Goal: Task Accomplishment & Management: Complete application form

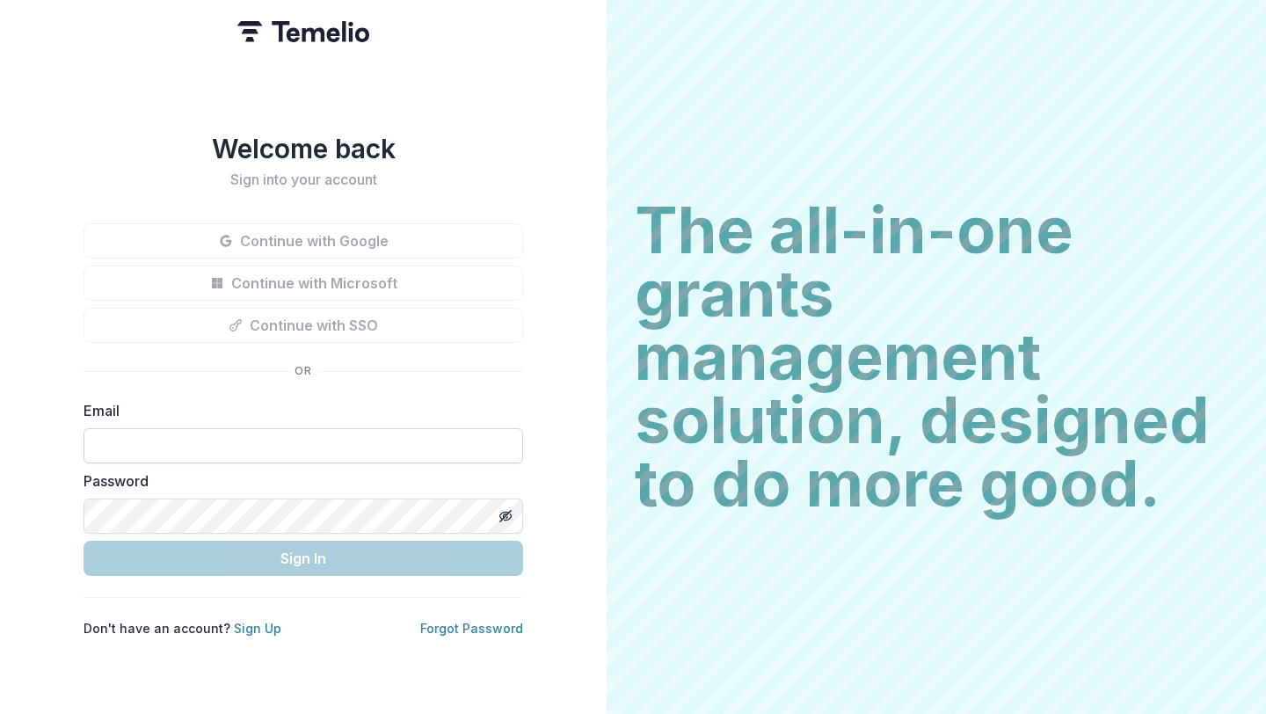
click at [180, 441] on input at bounding box center [304, 445] width 440 height 35
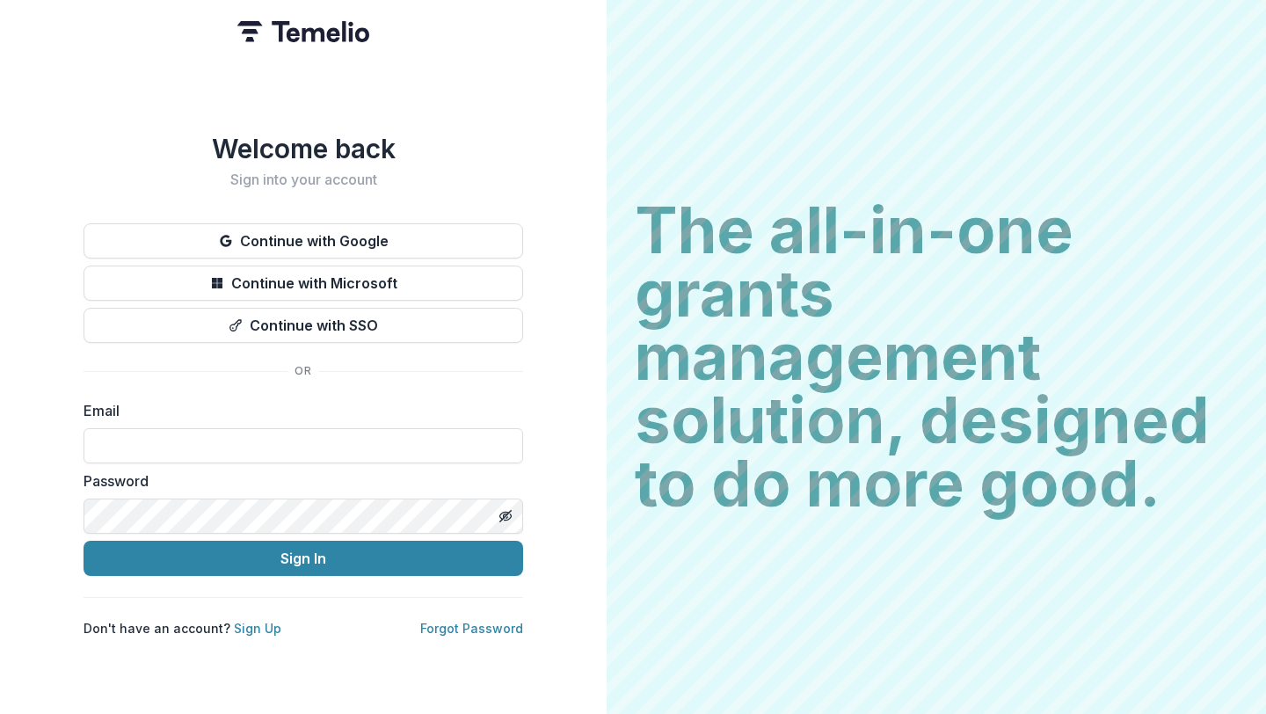
type input "**********"
click at [411, 401] on label "Email" at bounding box center [298, 410] width 429 height 21
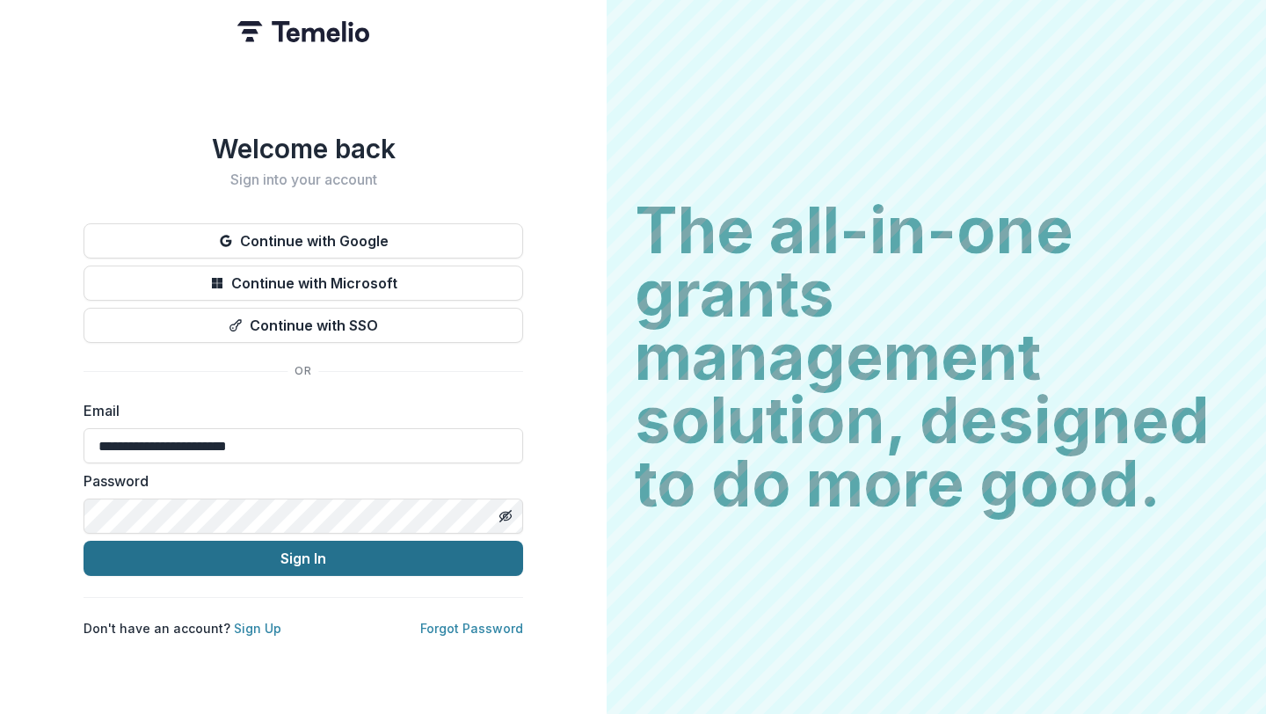
click at [328, 553] on button "Sign In" at bounding box center [304, 558] width 440 height 35
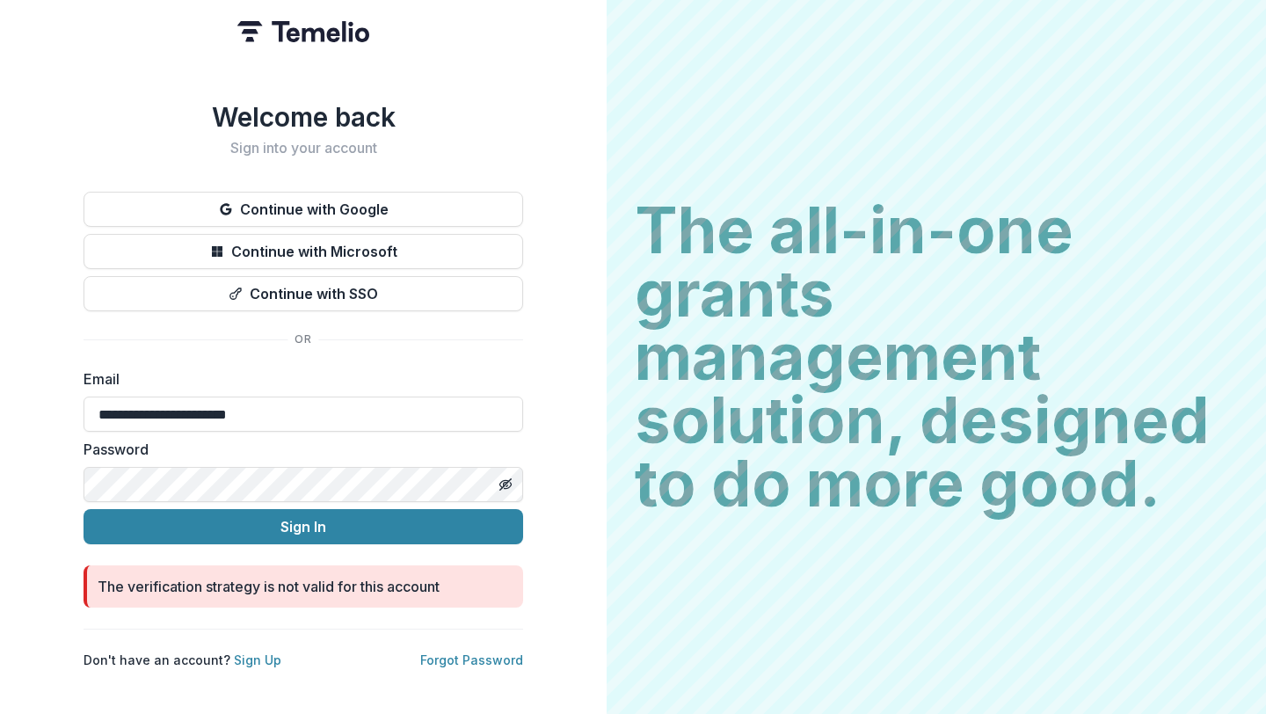
click at [84, 509] on button "Sign In" at bounding box center [304, 526] width 440 height 35
click at [247, 652] on link "Sign Up" at bounding box center [257, 659] width 47 height 15
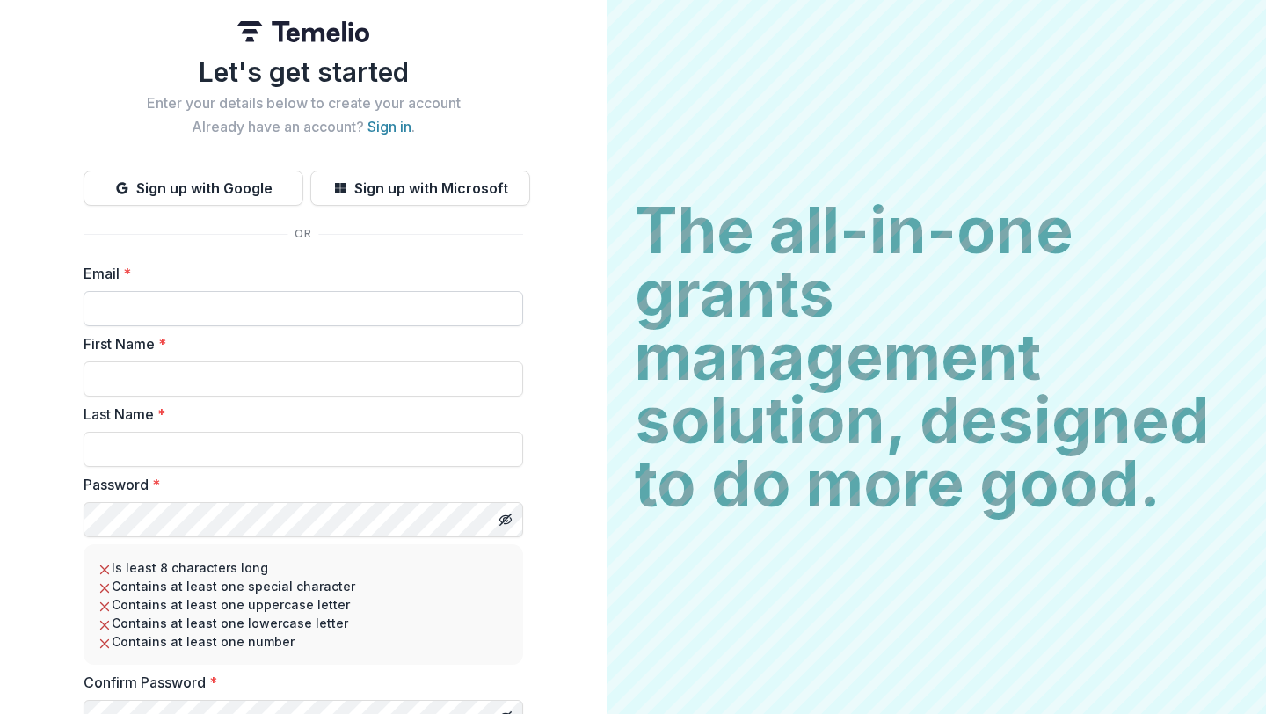
click at [325, 304] on input "Email *" at bounding box center [304, 308] width 440 height 35
type input "**********"
click at [229, 363] on input "First Name *" at bounding box center [304, 378] width 440 height 35
type input "******"
type input "*******"
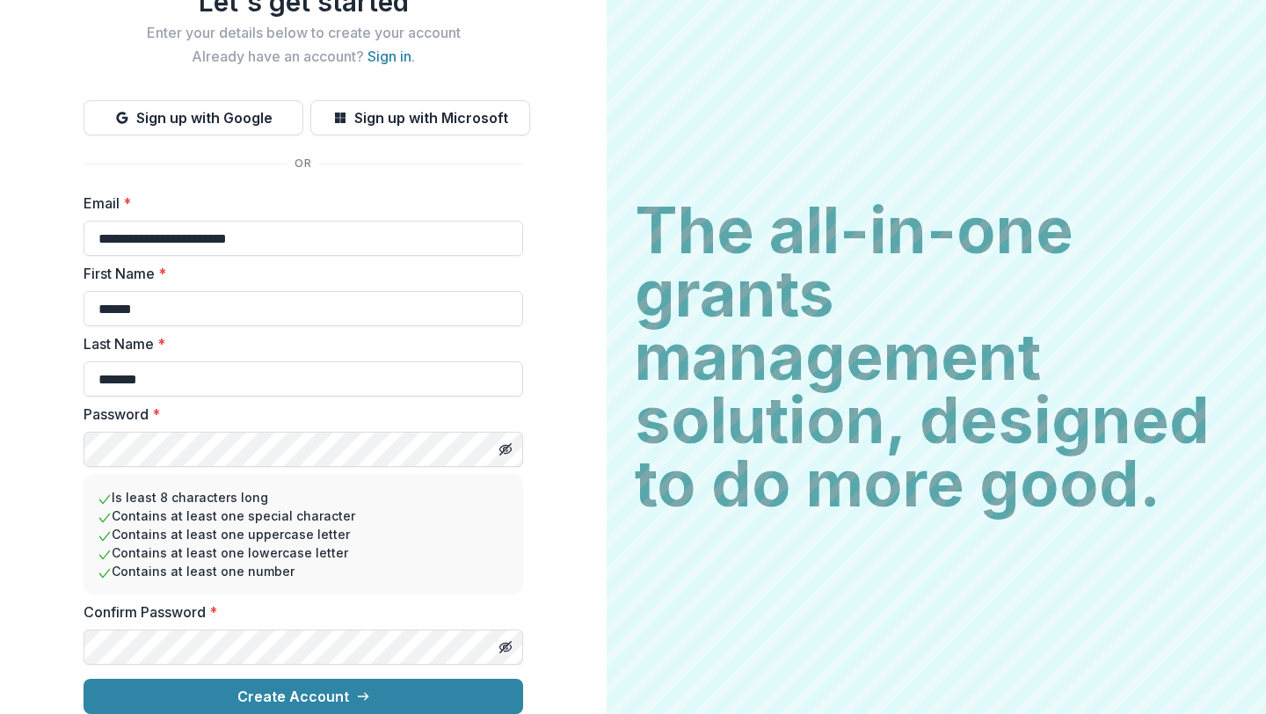
scroll to position [84, 0]
click at [207, 614] on div "Confirm Password *" at bounding box center [304, 632] width 440 height 63
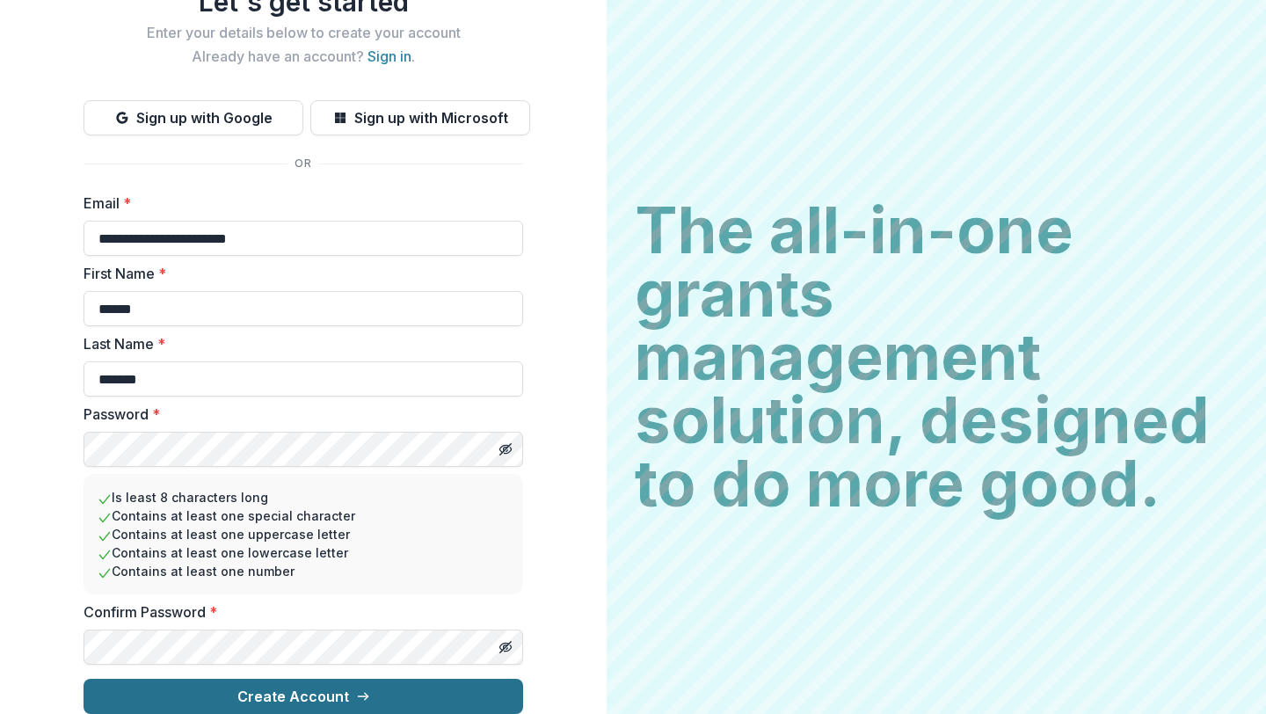
click at [190, 688] on button "Create Account" at bounding box center [304, 696] width 440 height 35
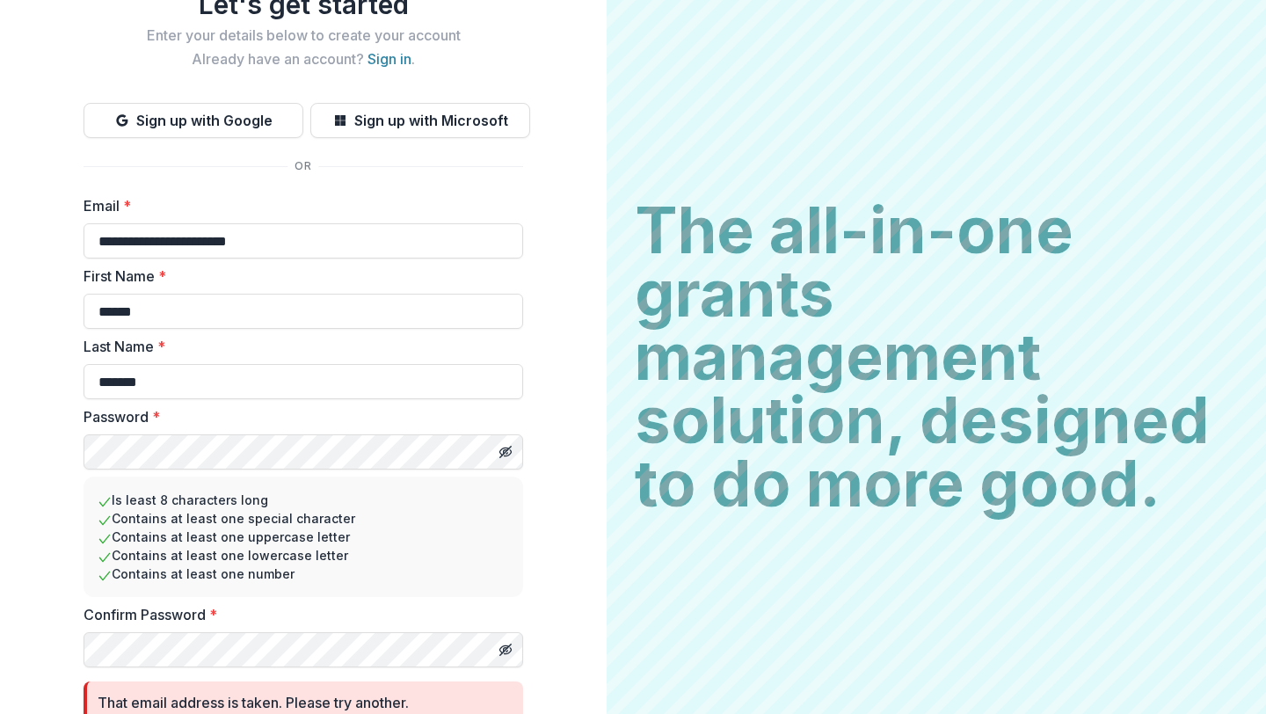
scroll to position [0, 0]
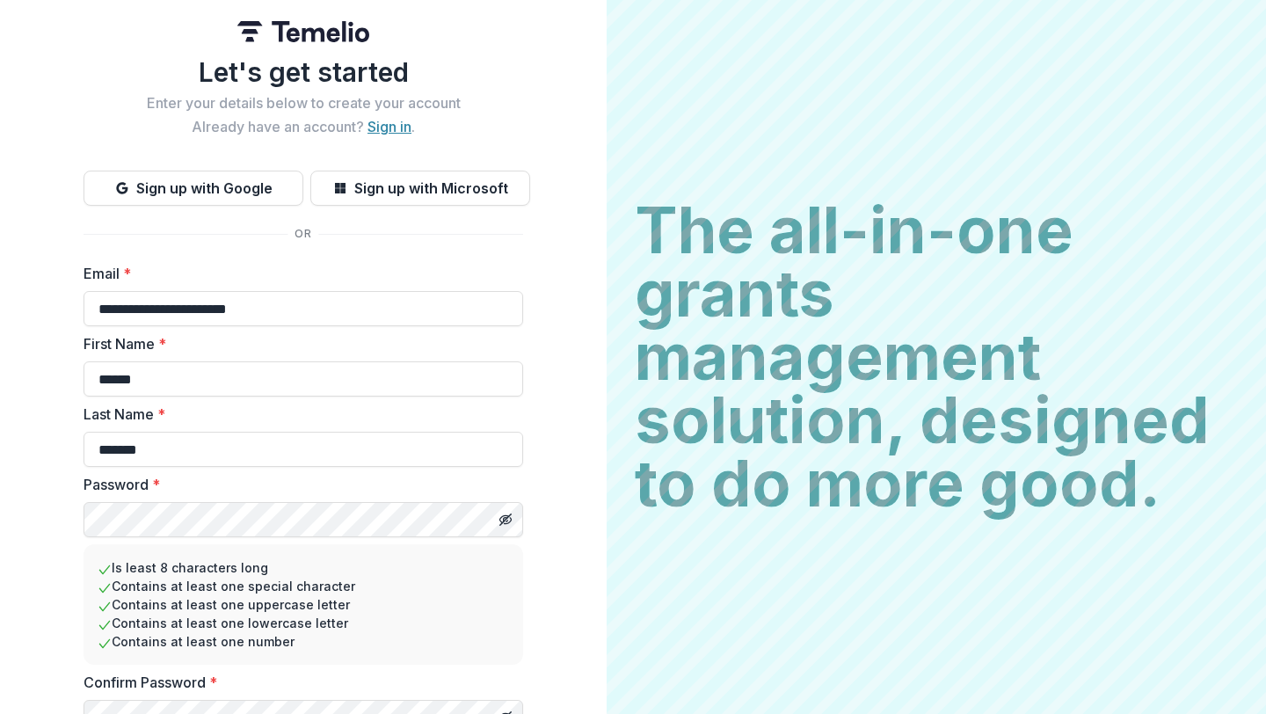
click at [379, 125] on link "Sign in" at bounding box center [390, 127] width 44 height 18
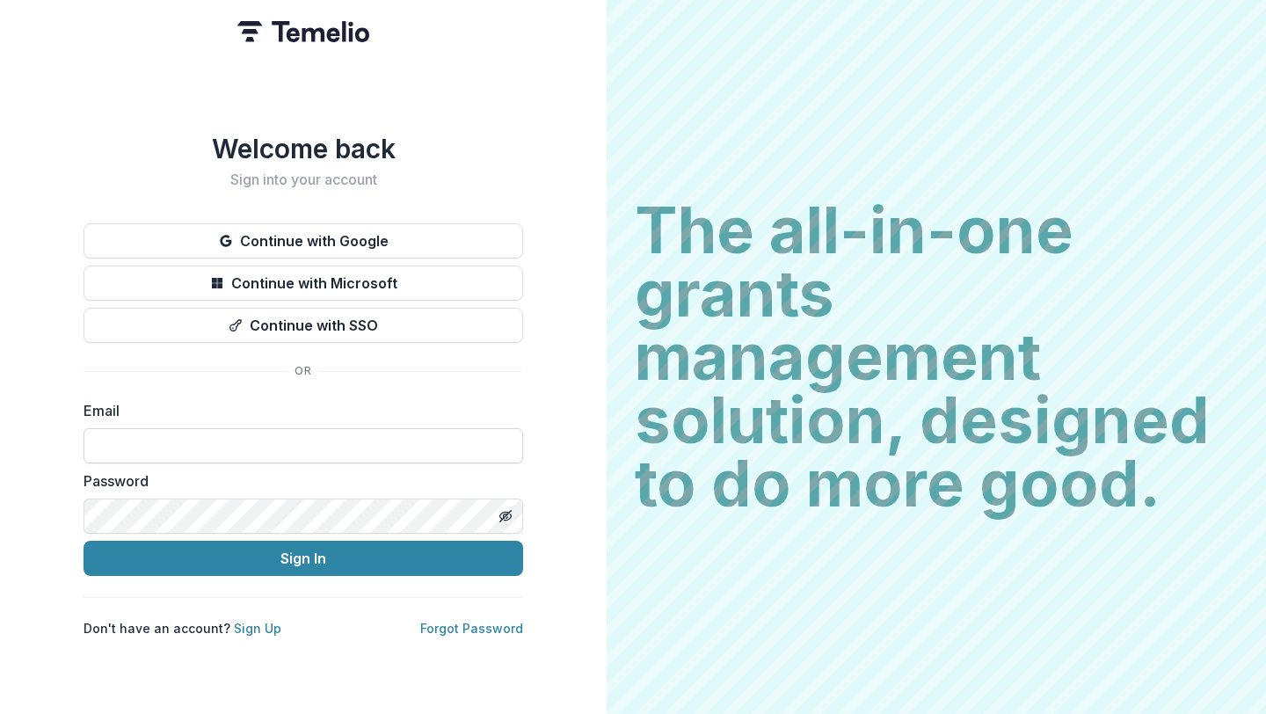
click at [175, 439] on input at bounding box center [304, 445] width 440 height 35
type input "**********"
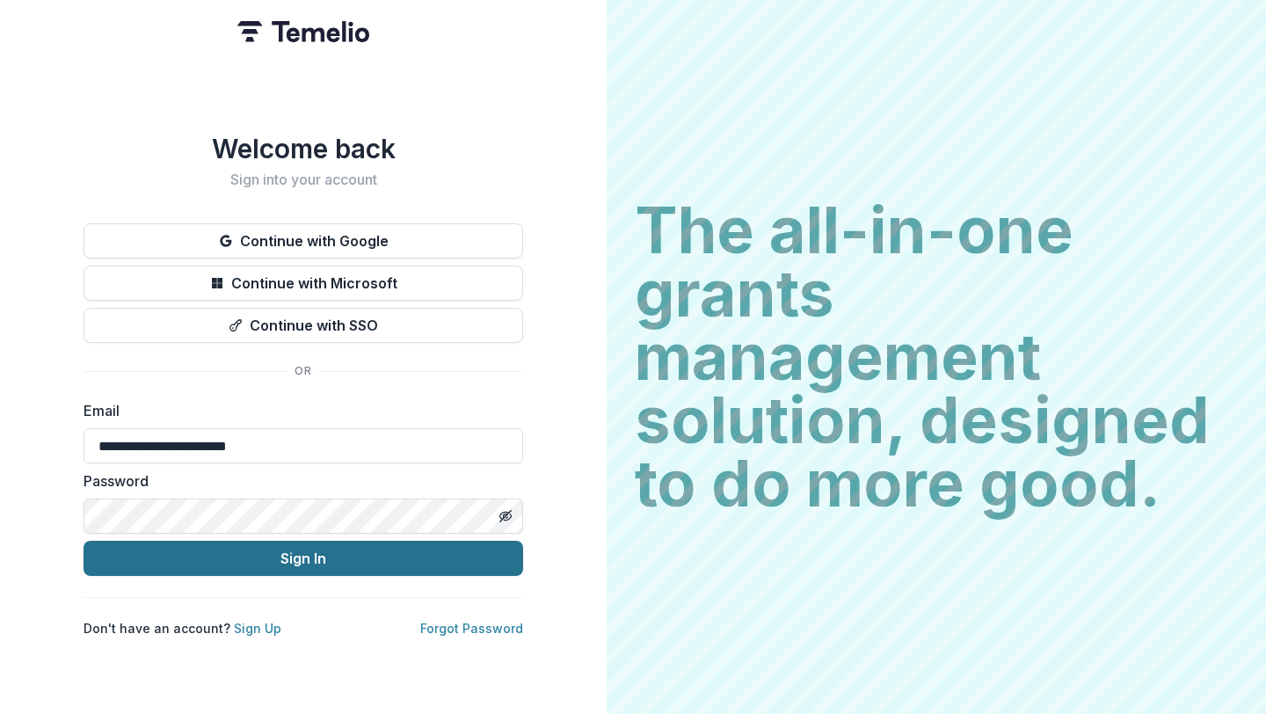
click at [84, 541] on button "Sign In" at bounding box center [304, 558] width 440 height 35
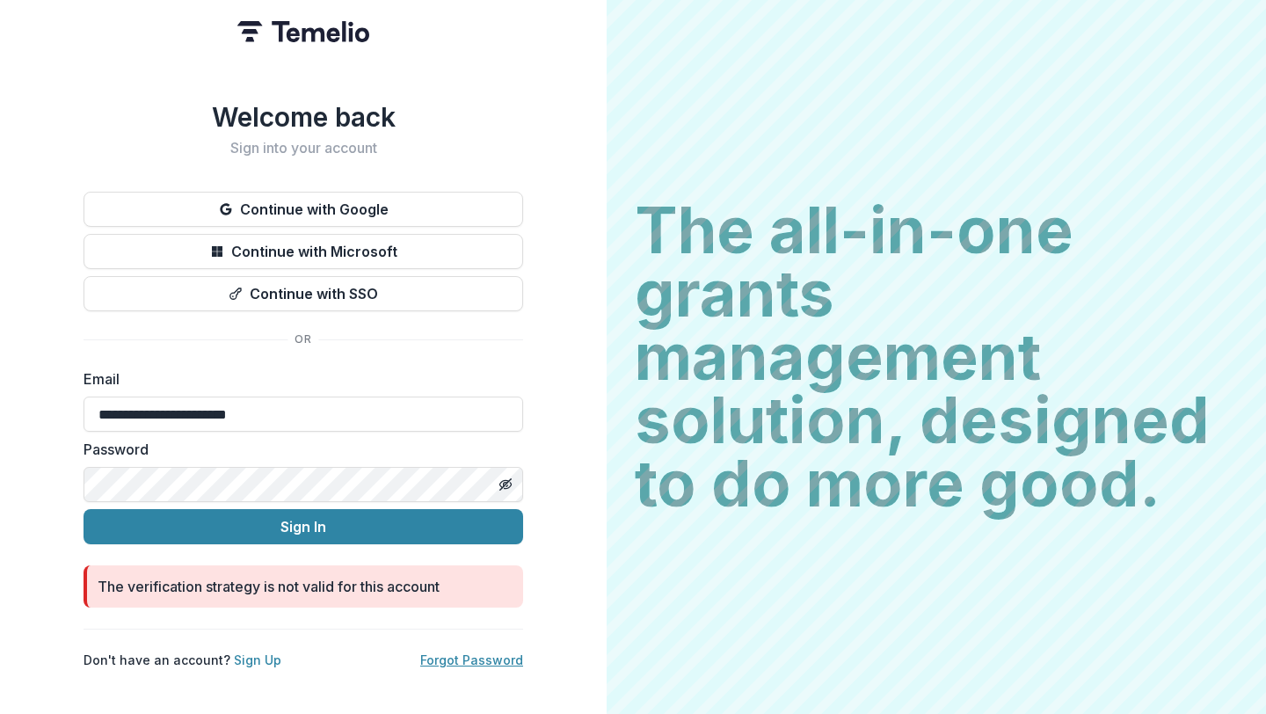
click at [431, 652] on link "Forgot Password" at bounding box center [471, 659] width 103 height 15
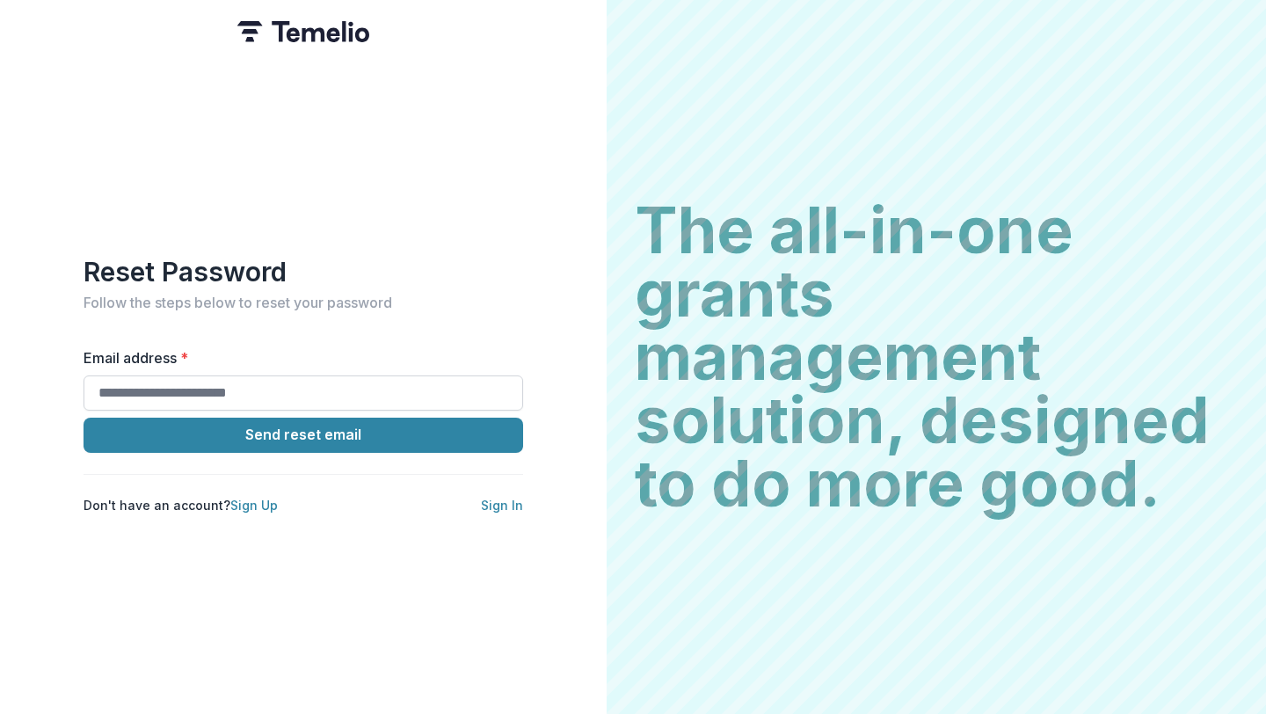
click at [331, 381] on input "Email address *" at bounding box center [304, 392] width 440 height 35
type input "**********"
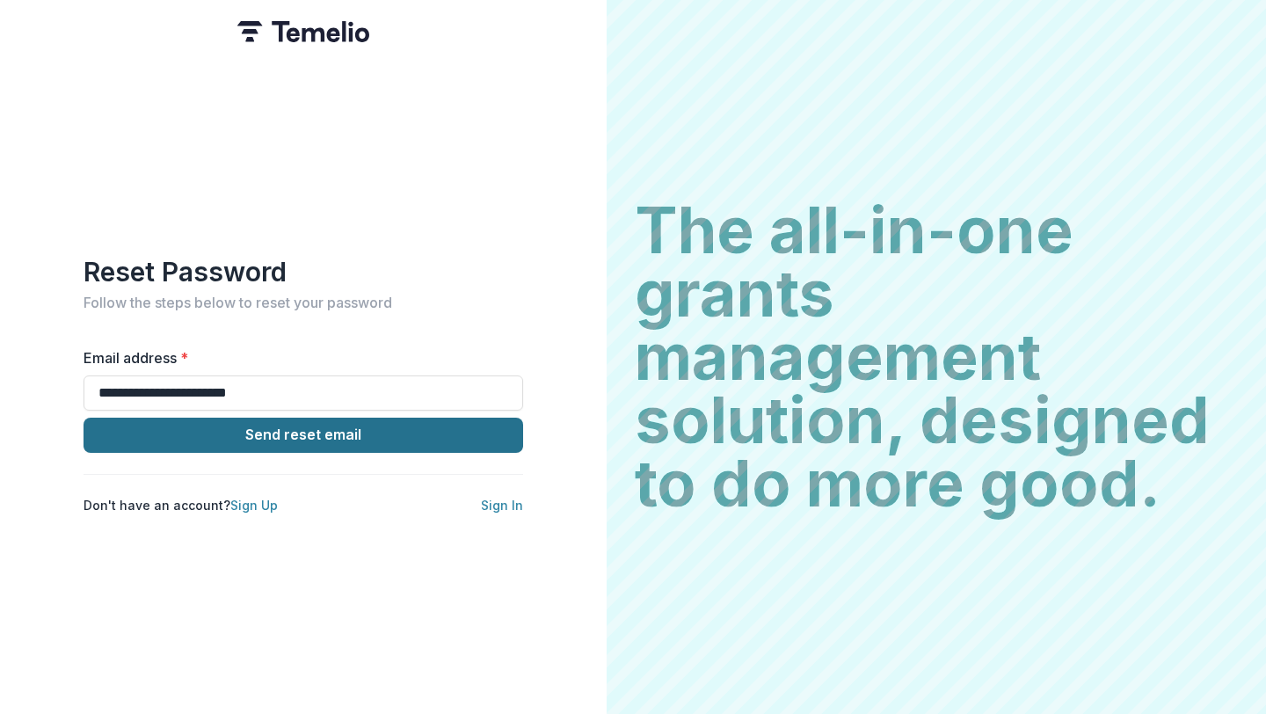
click at [312, 433] on button "Send reset email" at bounding box center [304, 435] width 440 height 35
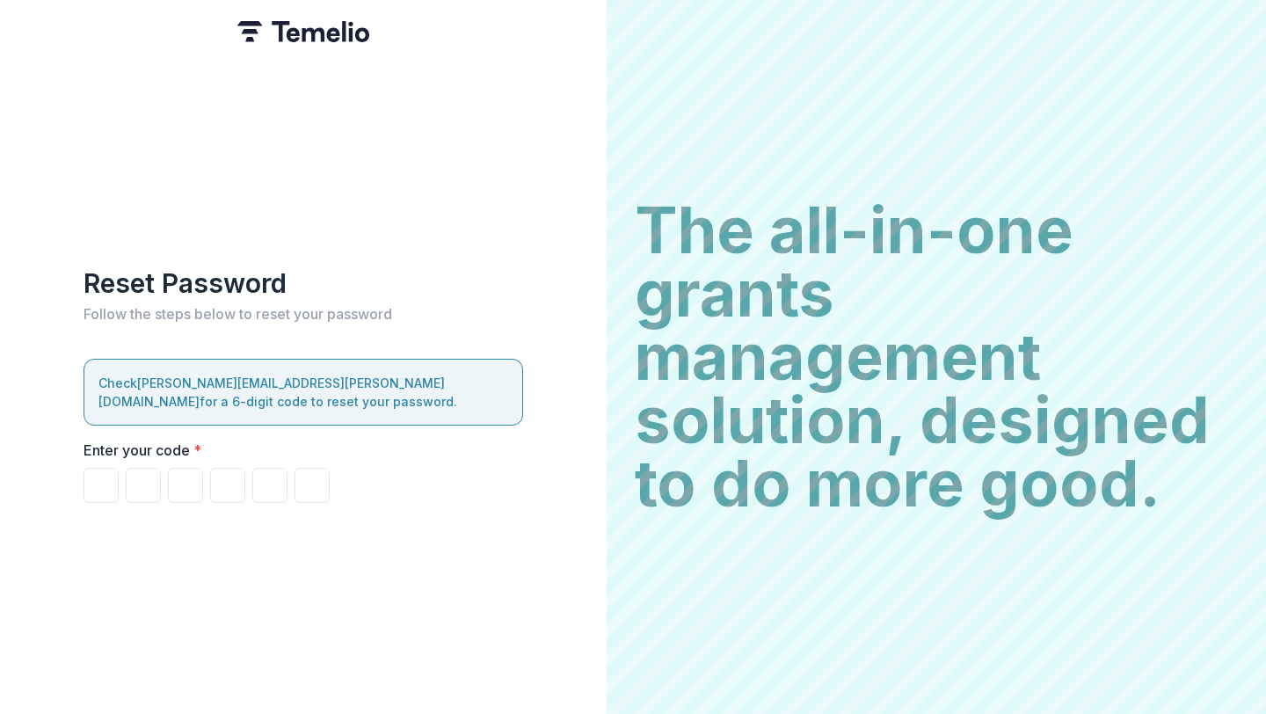
type input "*"
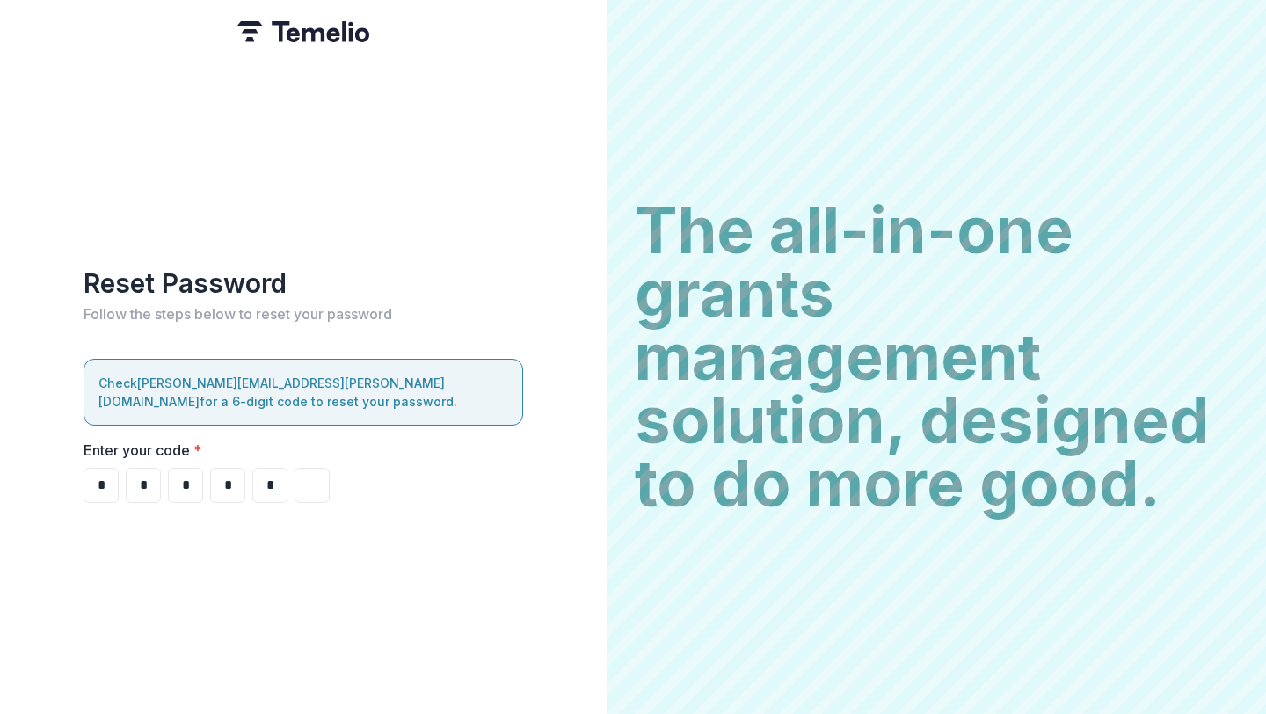
type input "*"
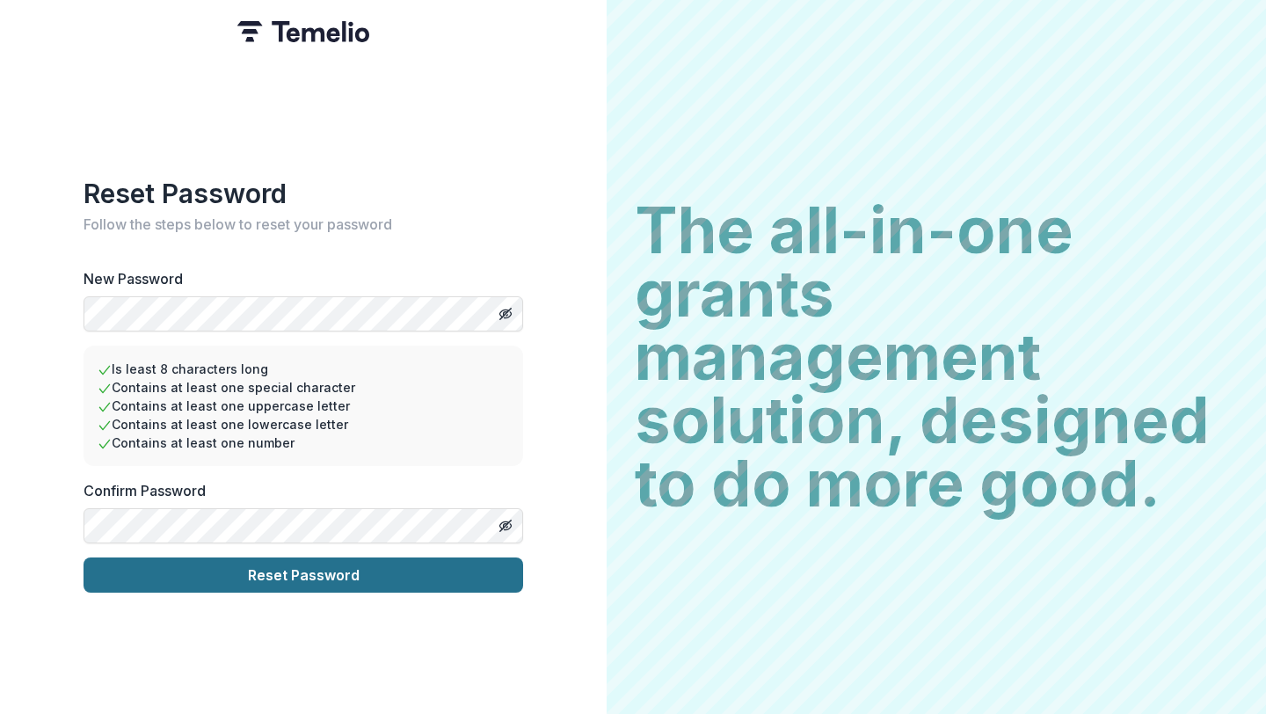
click at [189, 570] on button "Reset Password" at bounding box center [304, 574] width 440 height 35
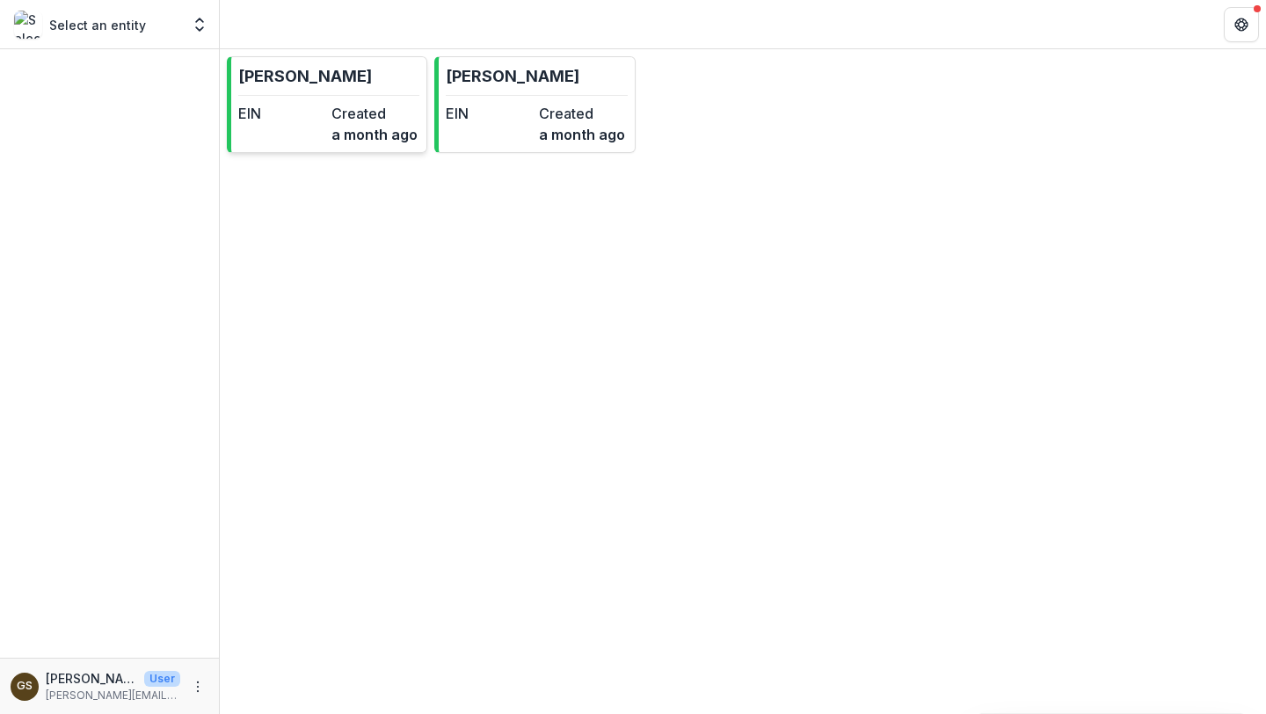
click at [328, 81] on p "[PERSON_NAME]" at bounding box center [305, 76] width 134 height 24
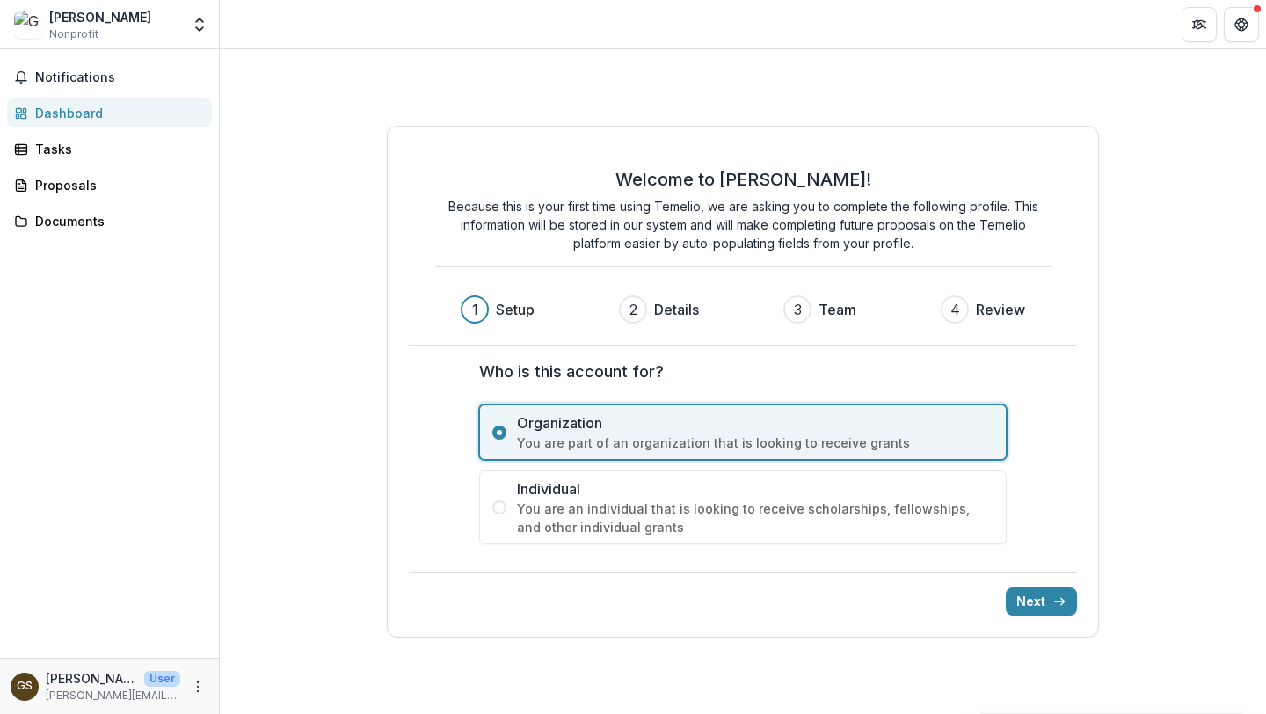
click at [539, 484] on span "Individual" at bounding box center [755, 488] width 477 height 21
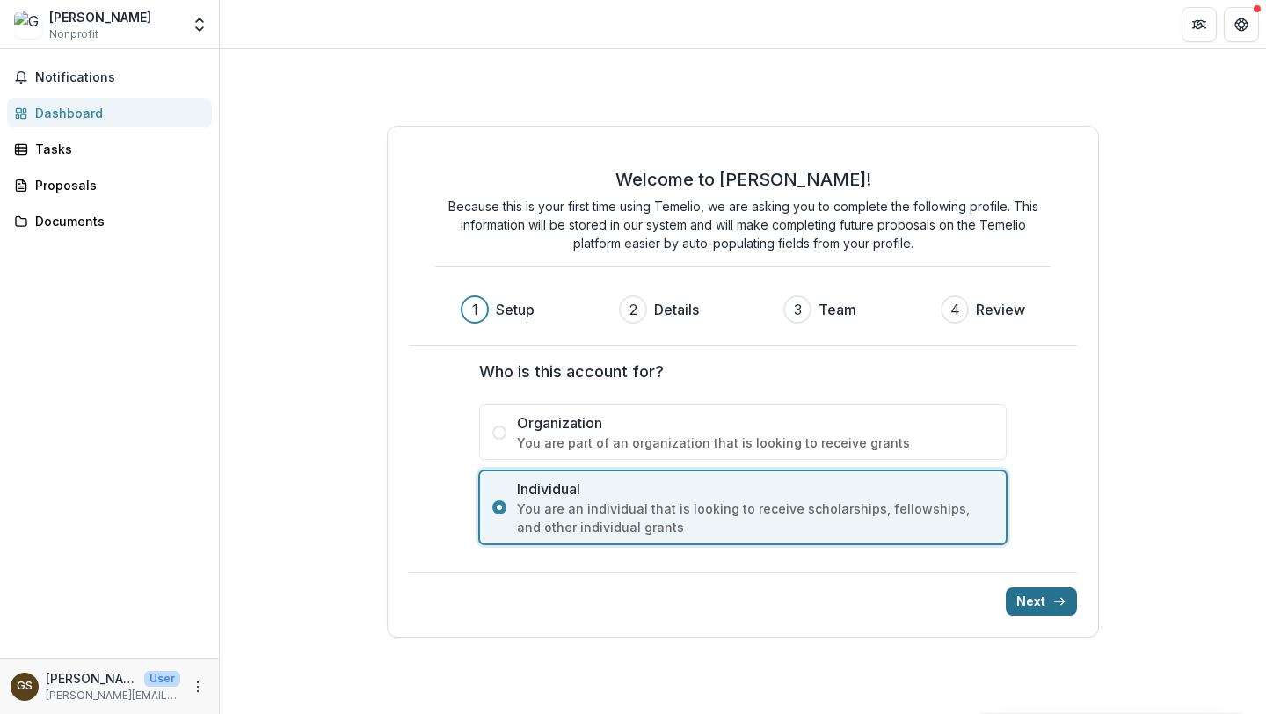
click at [1025, 599] on button "Next" at bounding box center [1041, 601] width 71 height 28
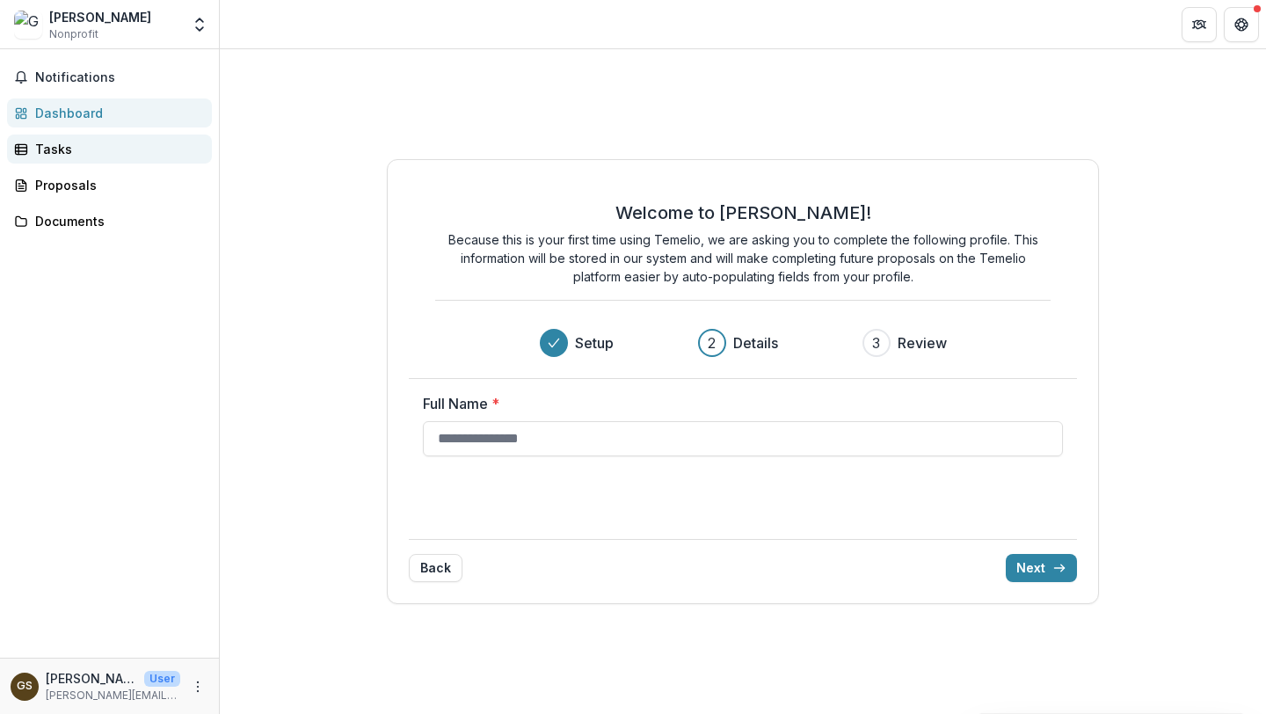
click at [76, 149] on div "Tasks" at bounding box center [116, 149] width 163 height 18
click at [81, 106] on div "Dashboard" at bounding box center [116, 113] width 163 height 18
click at [82, 70] on span "Notifications" at bounding box center [120, 77] width 170 height 15
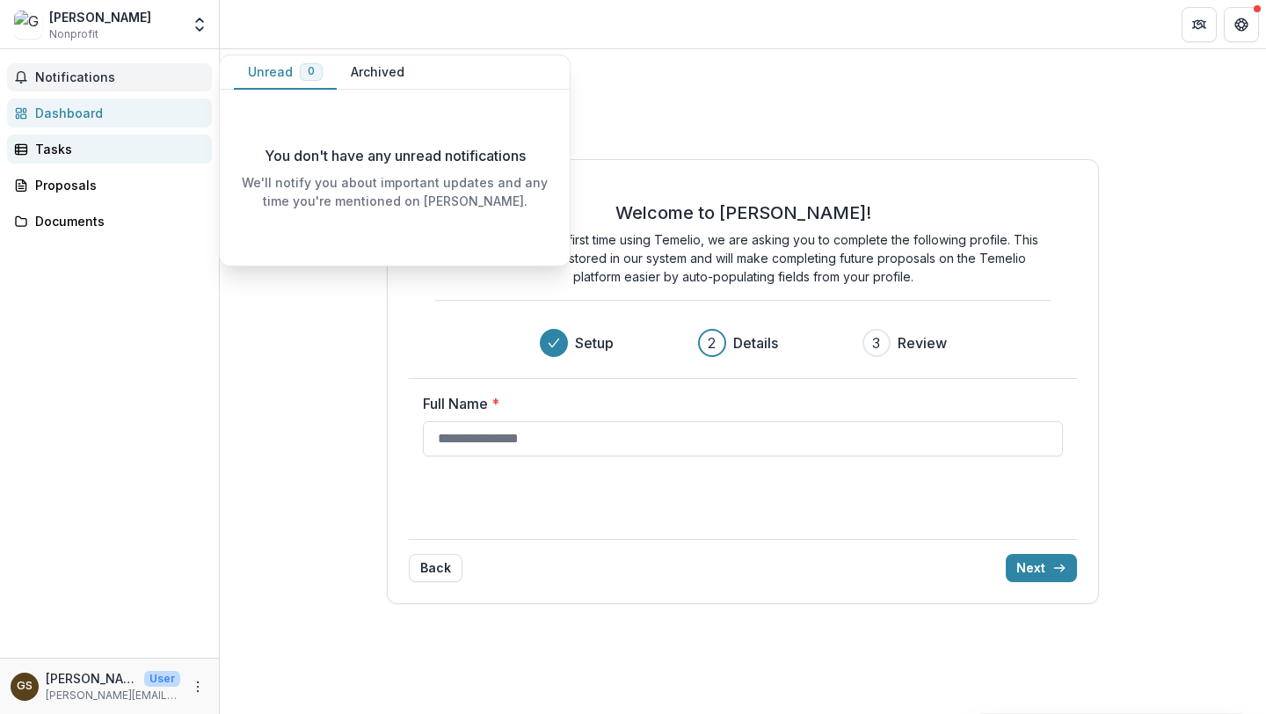
click at [84, 150] on div "Tasks" at bounding box center [116, 149] width 163 height 18
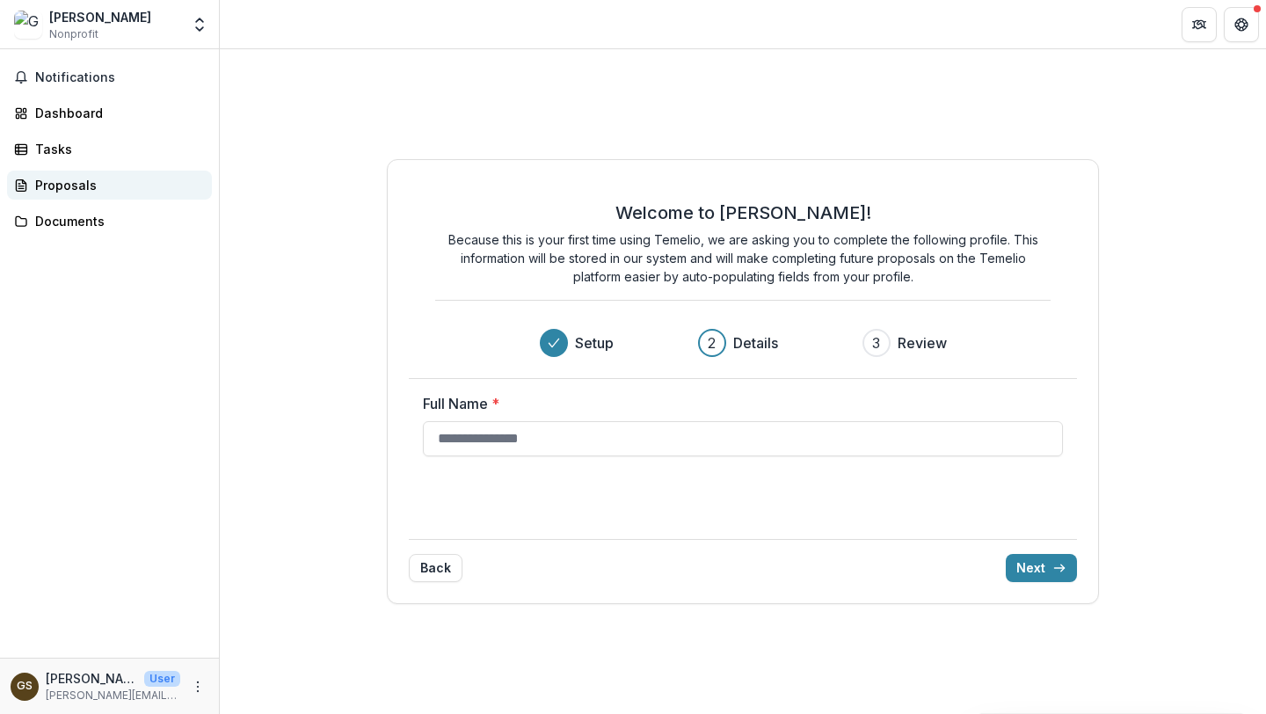
click at [80, 186] on div "Proposals" at bounding box center [116, 185] width 163 height 18
click at [80, 229] on div "Documents" at bounding box center [116, 221] width 163 height 18
click at [194, 25] on icon "Open entity switcher" at bounding box center [200, 25] width 18 height 18
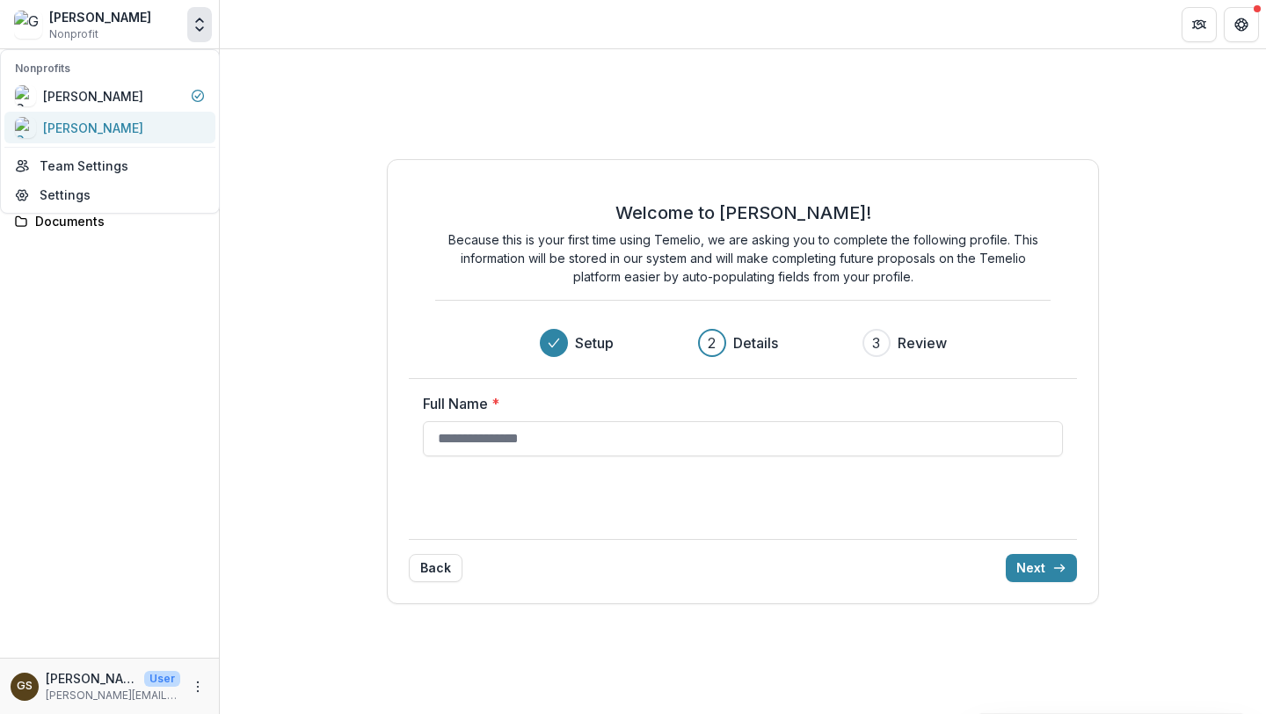
click at [157, 126] on div "George Steffey" at bounding box center [110, 127] width 190 height 21
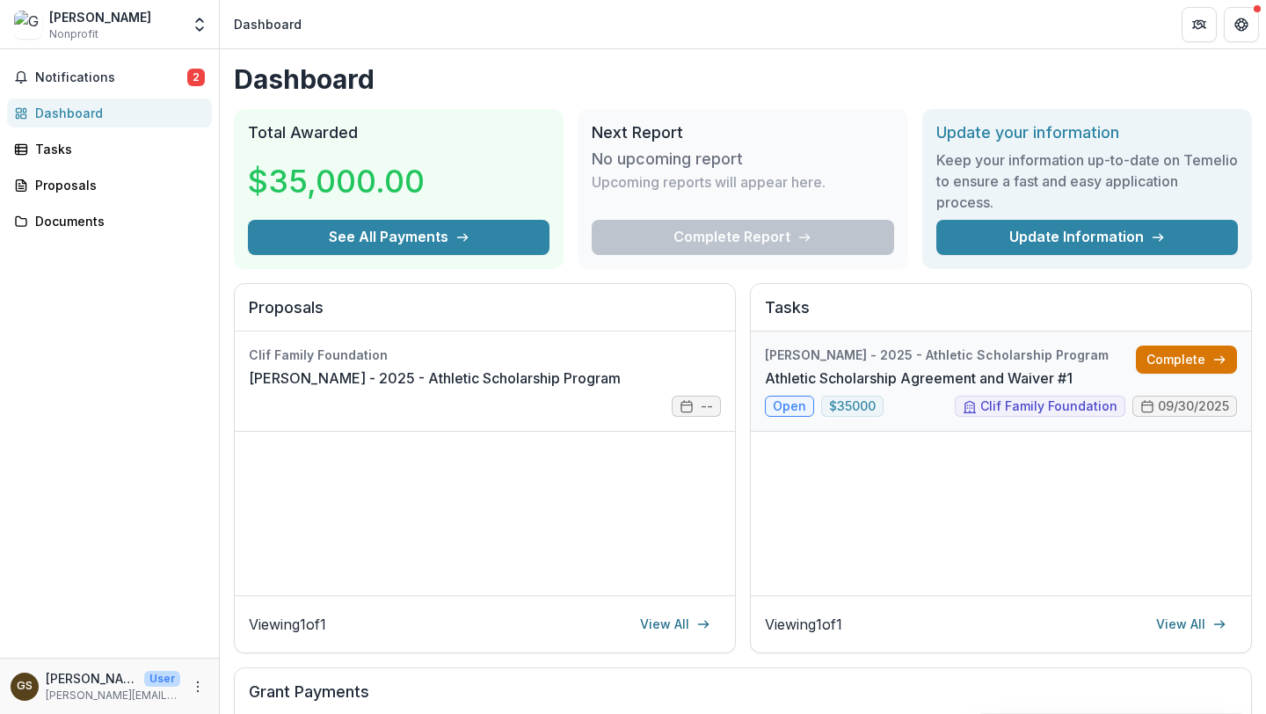
click at [1165, 360] on link "Complete" at bounding box center [1186, 360] width 101 height 28
